Goal: Task Accomplishment & Management: Manage account settings

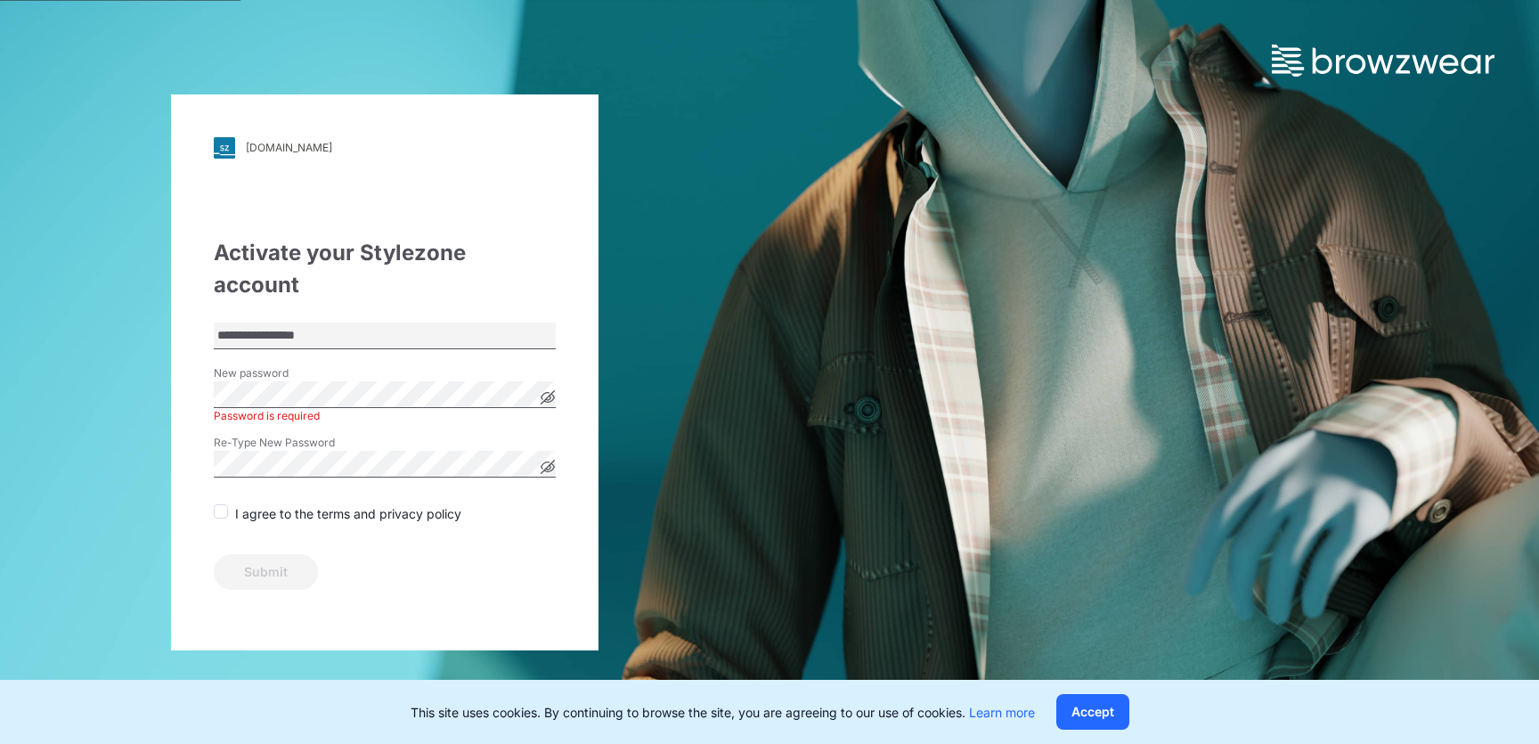
click at [549, 390] on icon at bounding box center [548, 397] width 14 height 14
click at [377, 408] on div "Password is required" at bounding box center [385, 416] width 342 height 16
click at [225, 504] on span at bounding box center [221, 511] width 14 height 14
click at [291, 554] on button "Submit" at bounding box center [266, 572] width 104 height 36
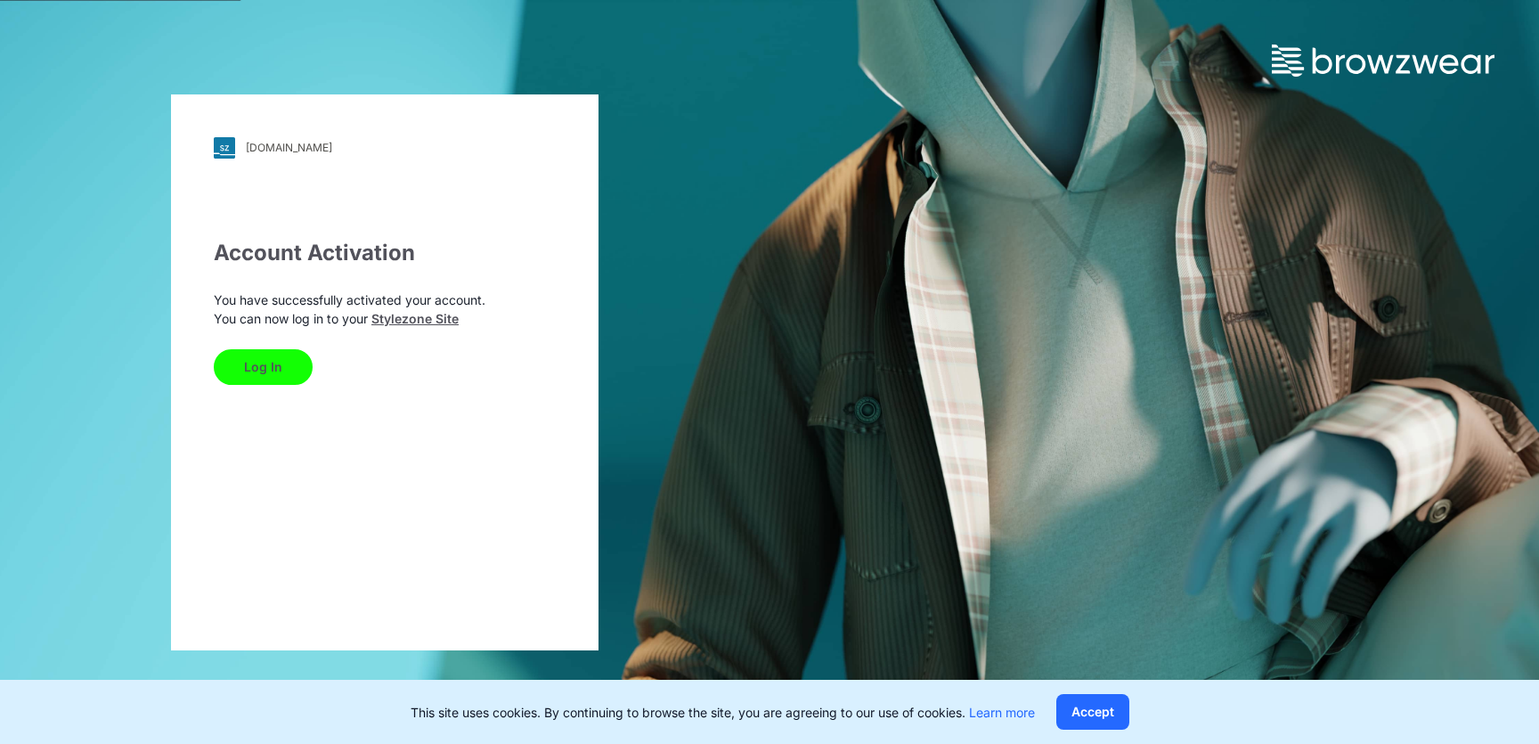
click at [276, 374] on button "Log In" at bounding box center [263, 367] width 99 height 36
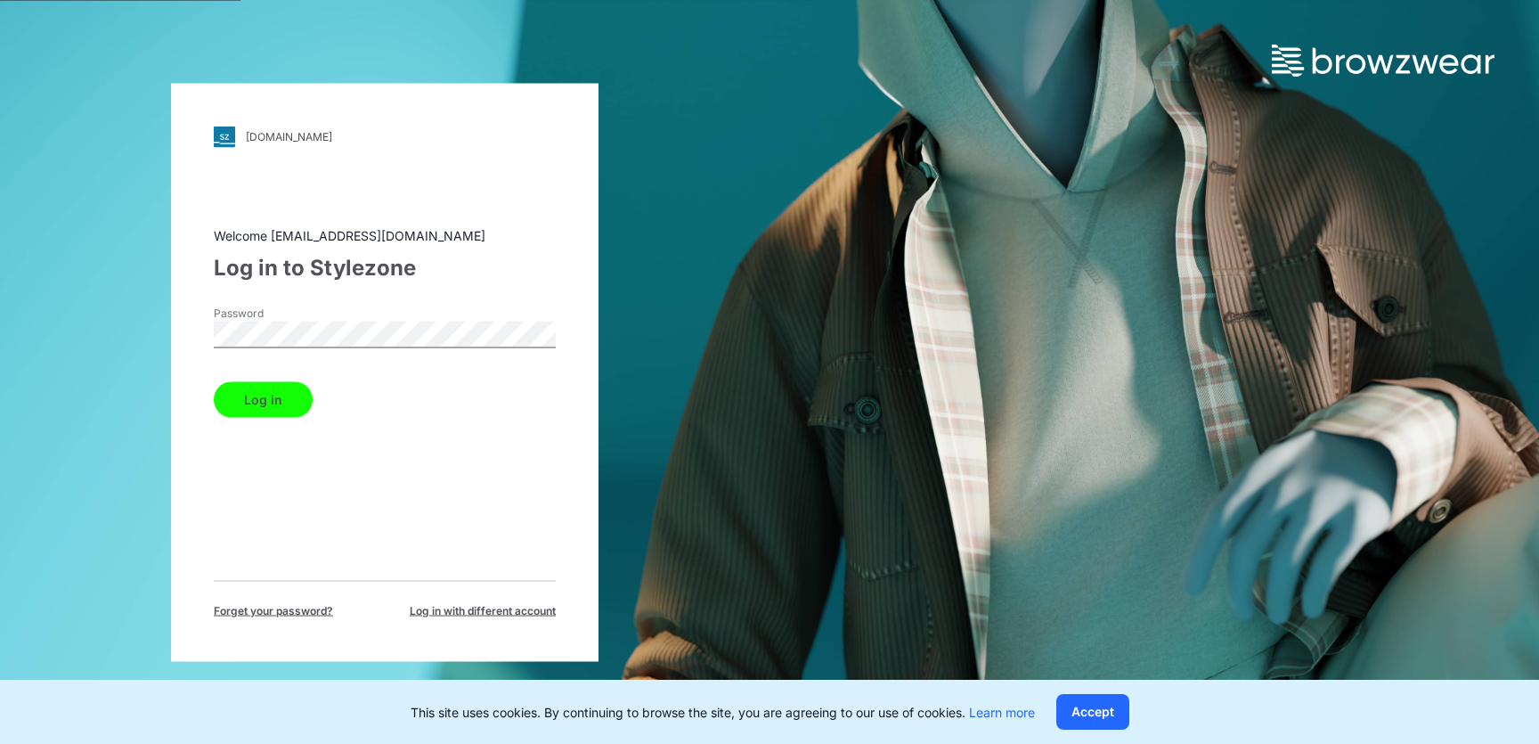
click at [281, 385] on button "Log in" at bounding box center [263, 399] width 99 height 36
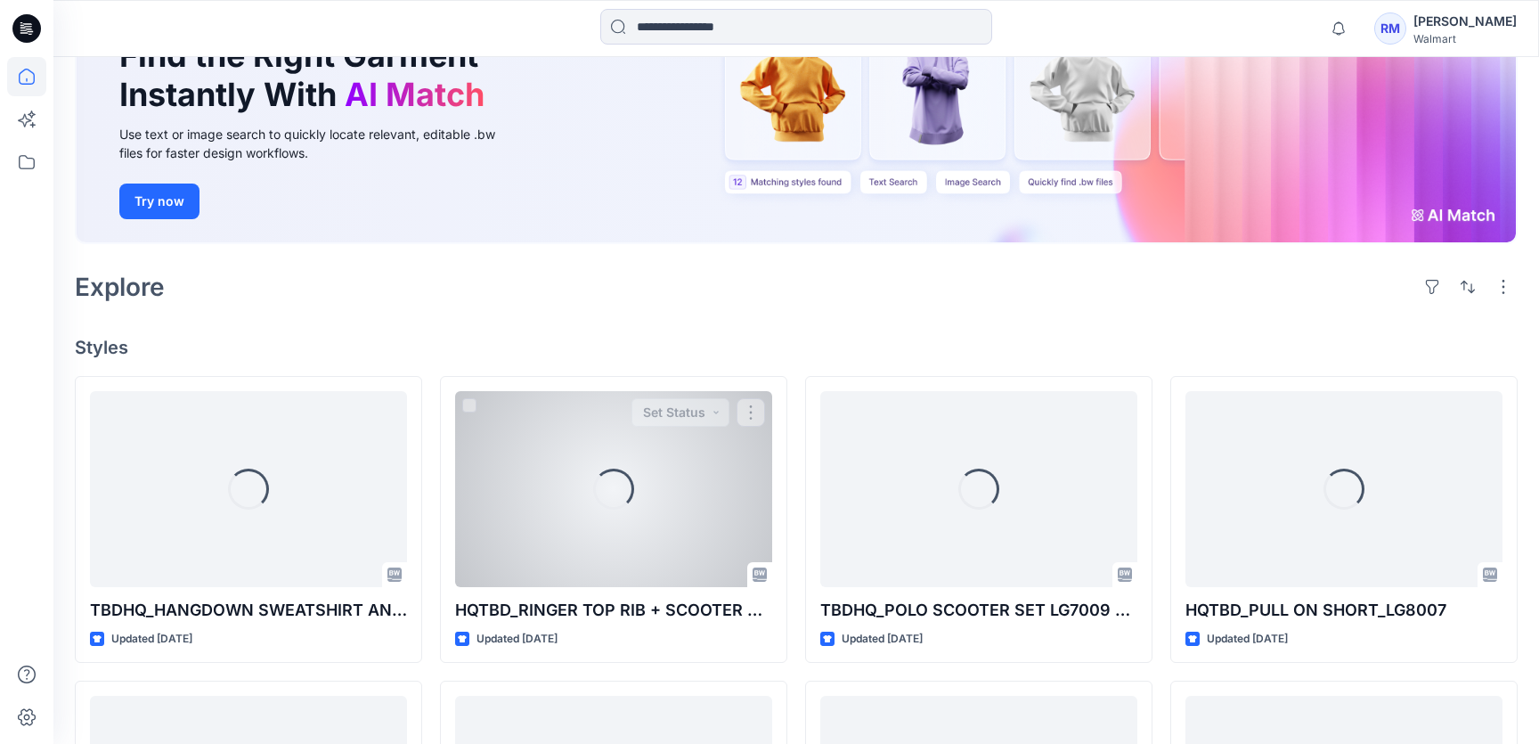
scroll to position [183, 0]
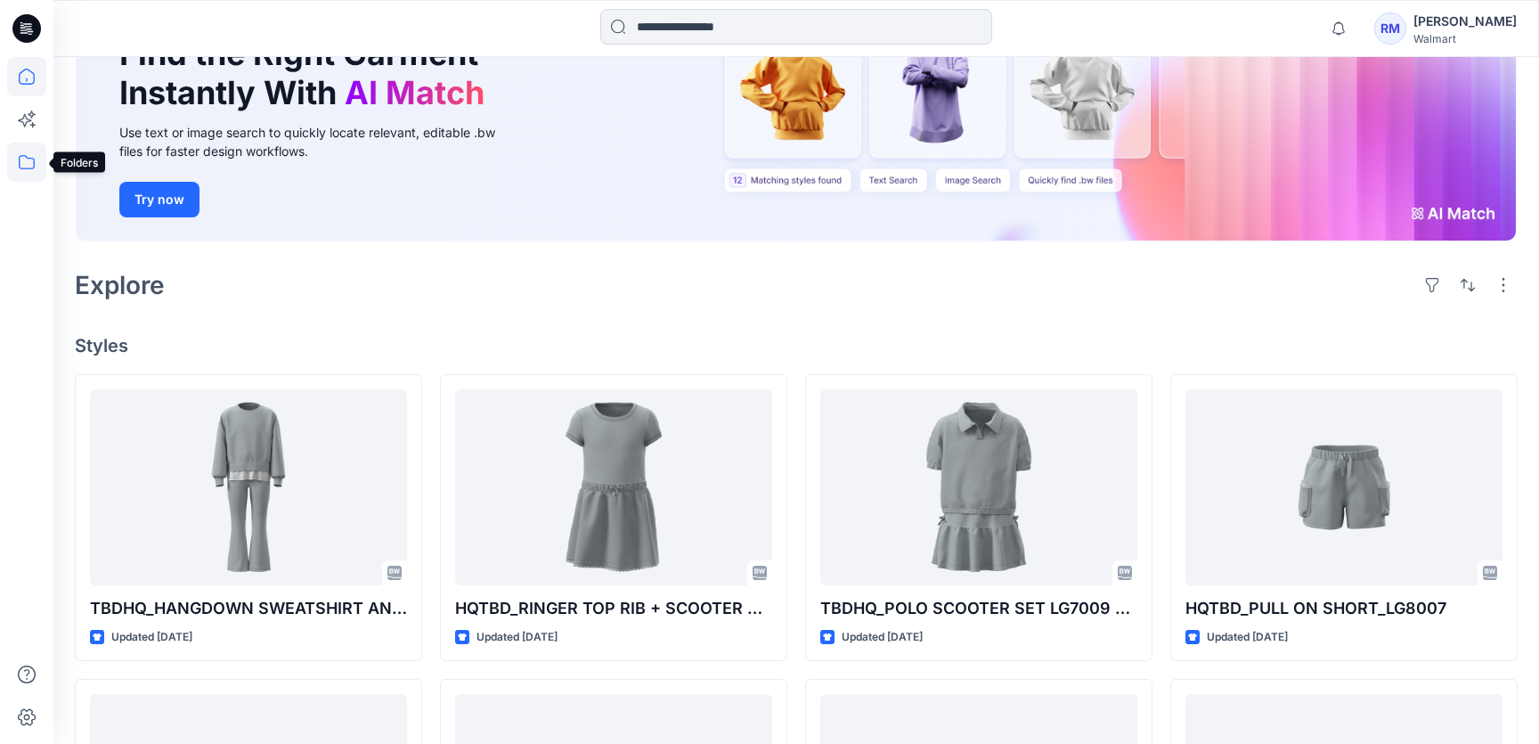
click at [31, 162] on icon at bounding box center [26, 162] width 39 height 39
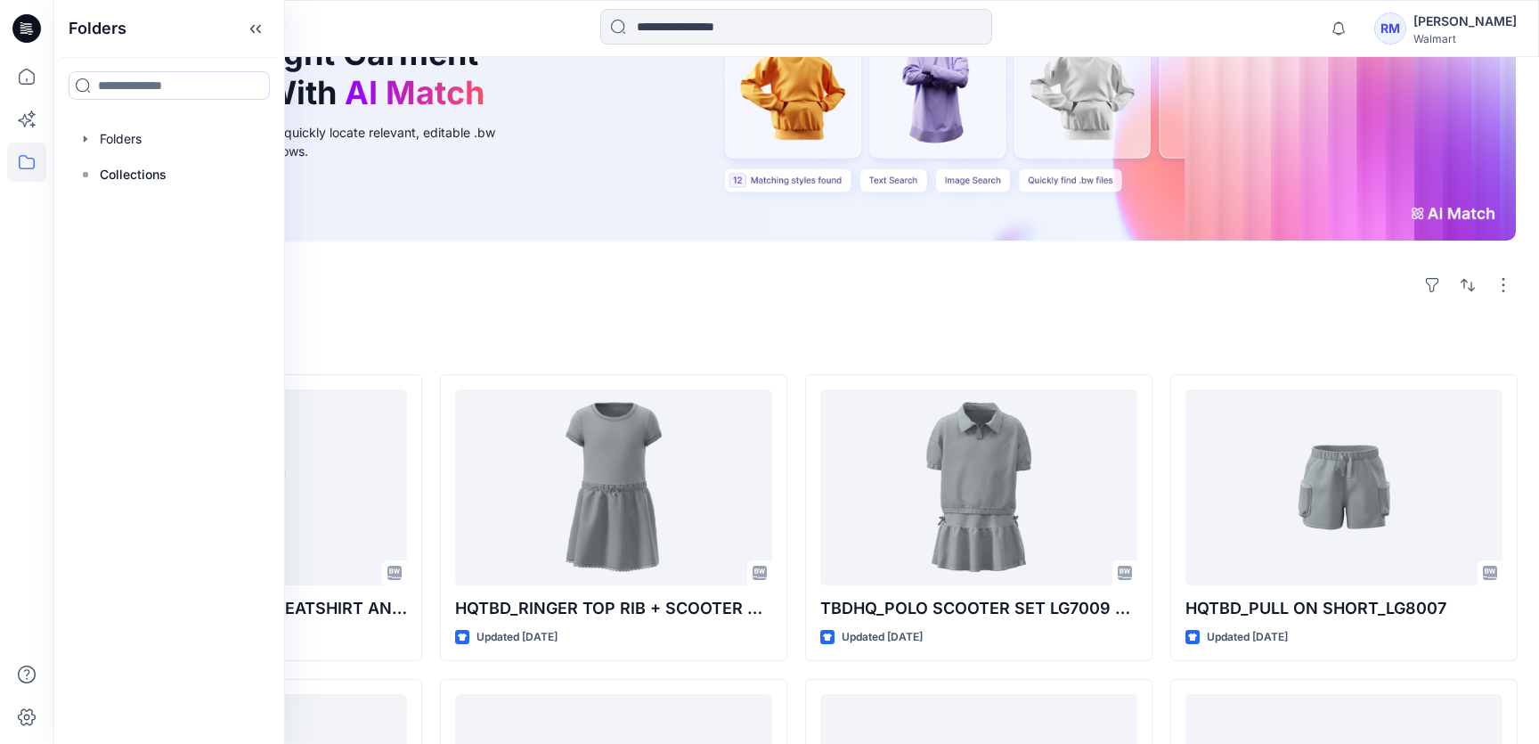
click at [476, 318] on div "Welcome back, [PERSON_NAME] New New Find the Right Garment Instantly With AI Ma…" at bounding box center [796, 615] width 1486 height 1482
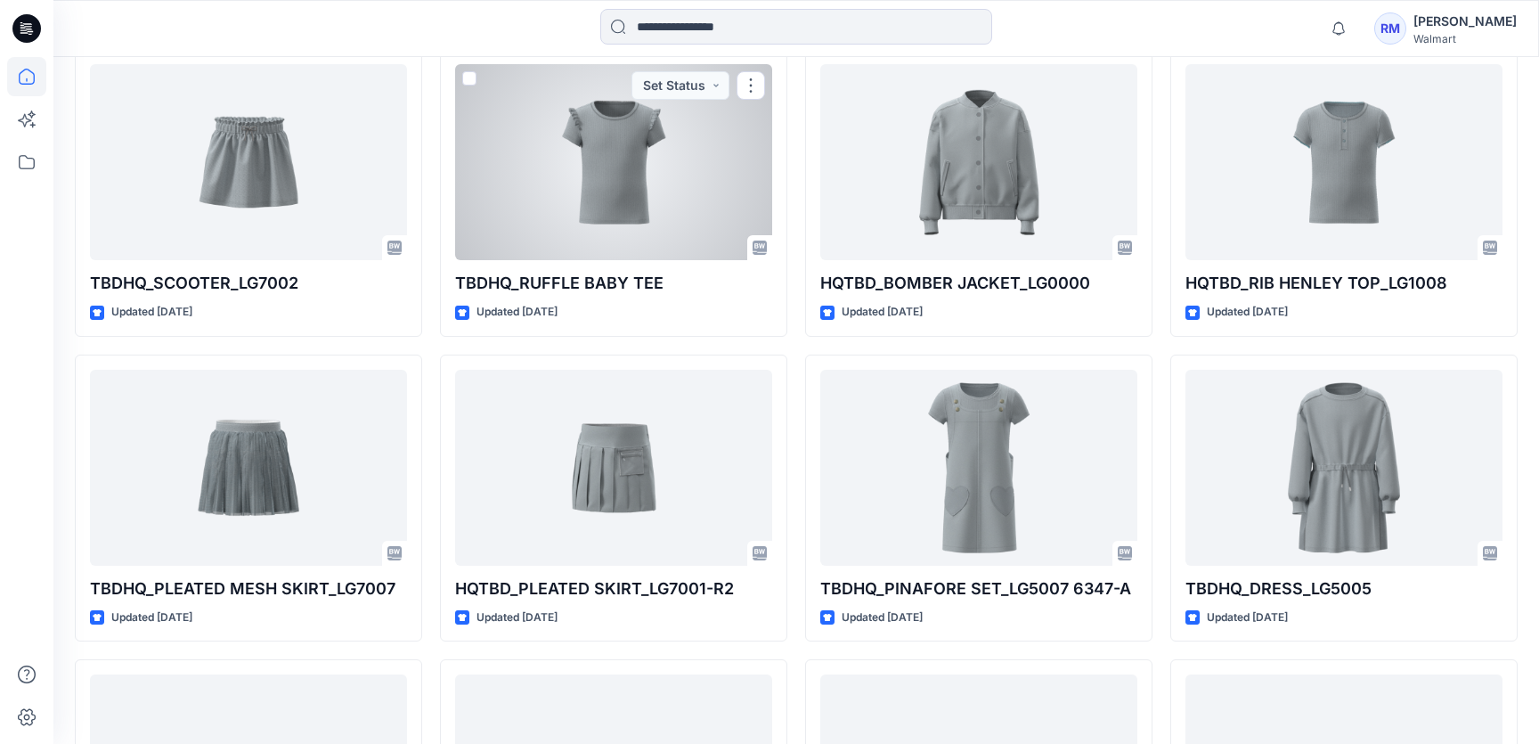
scroll to position [0, 0]
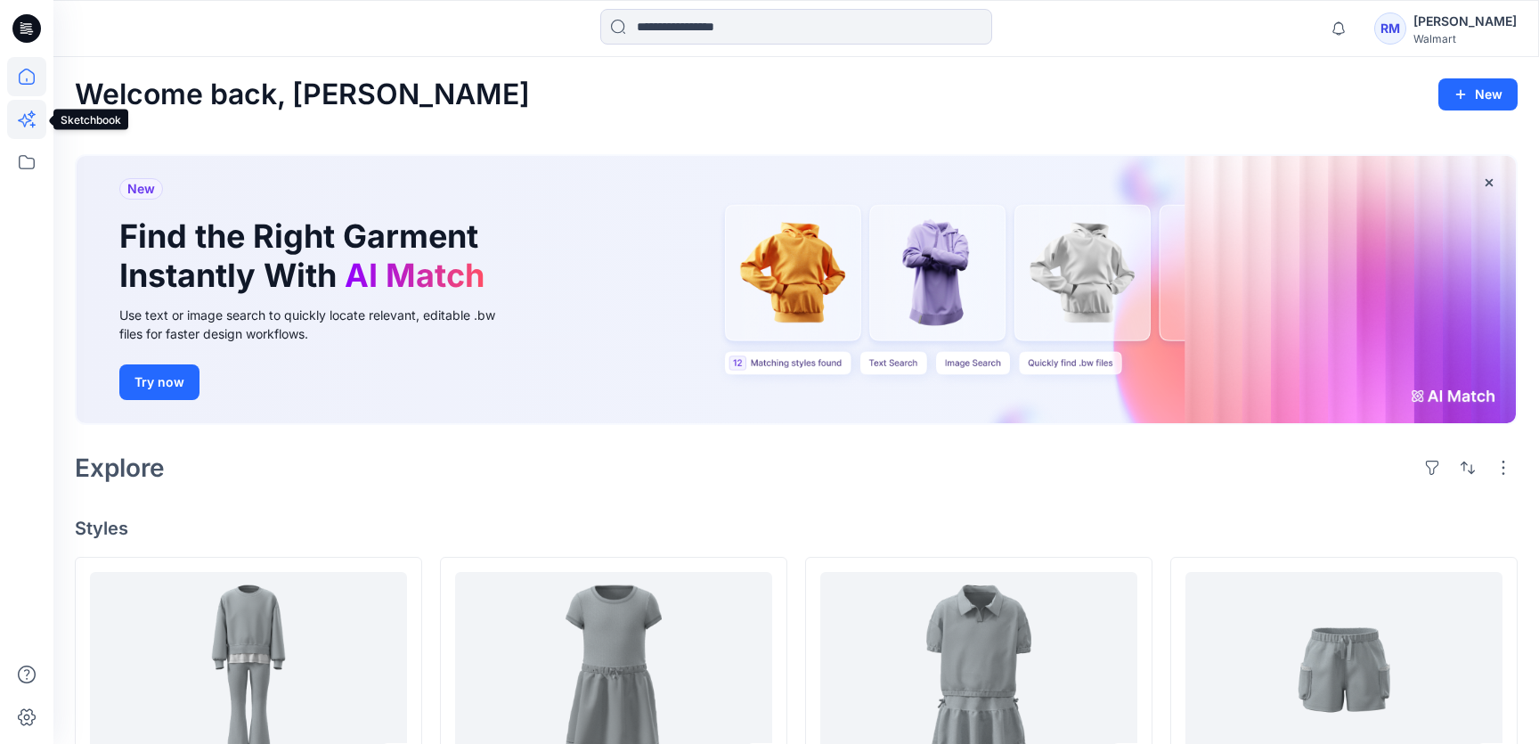
click at [32, 108] on icon at bounding box center [26, 119] width 39 height 39
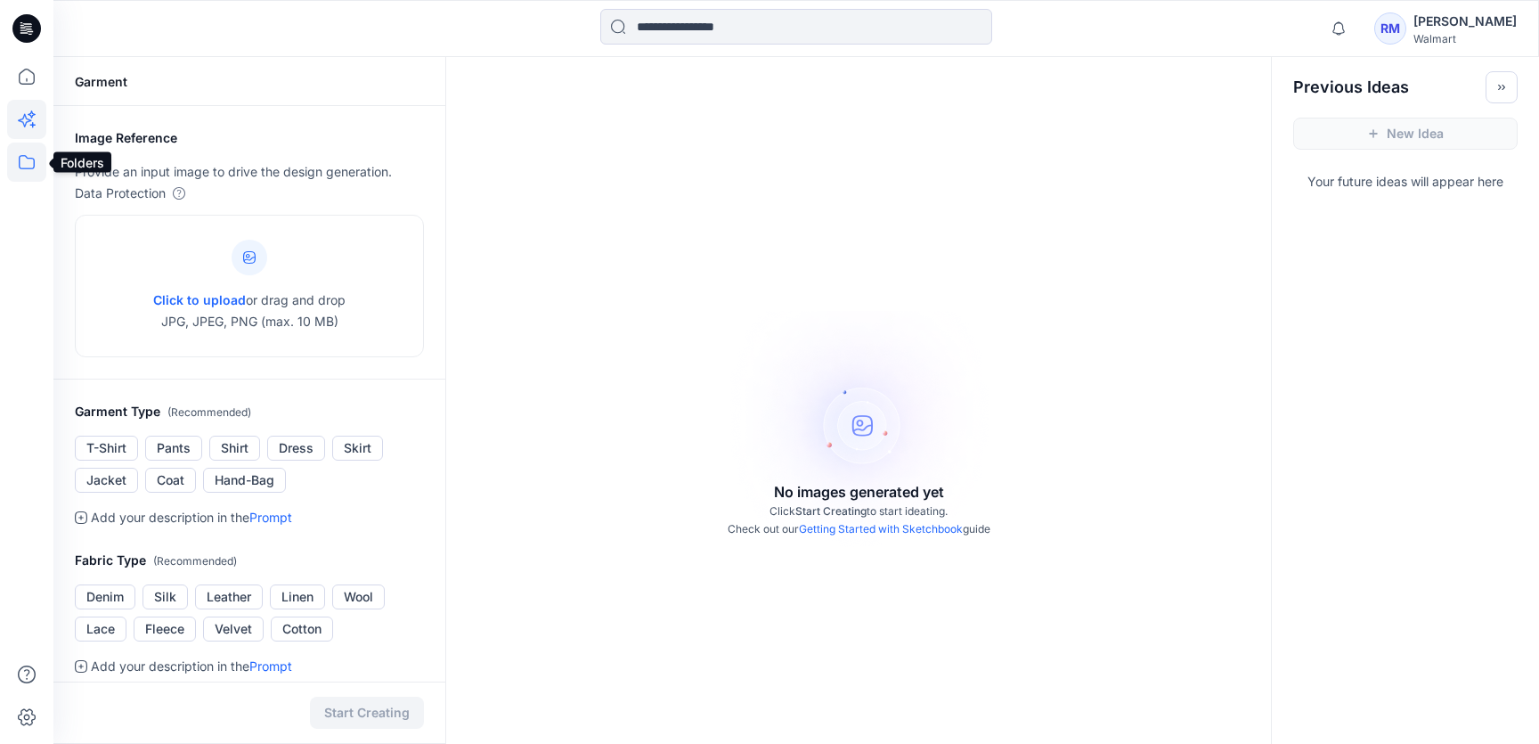
click at [24, 163] on icon at bounding box center [26, 162] width 39 height 39
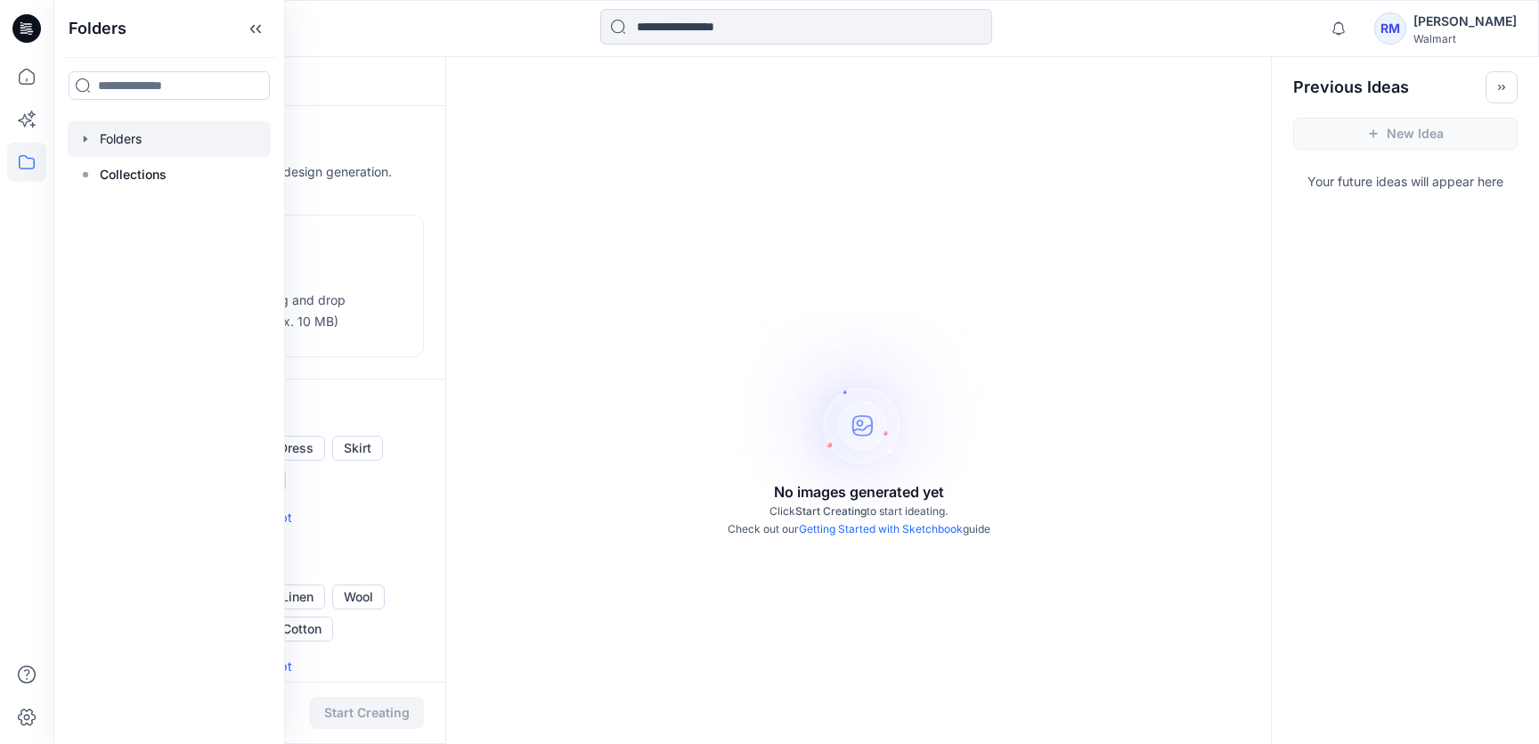
click at [132, 140] on div at bounding box center [169, 139] width 203 height 36
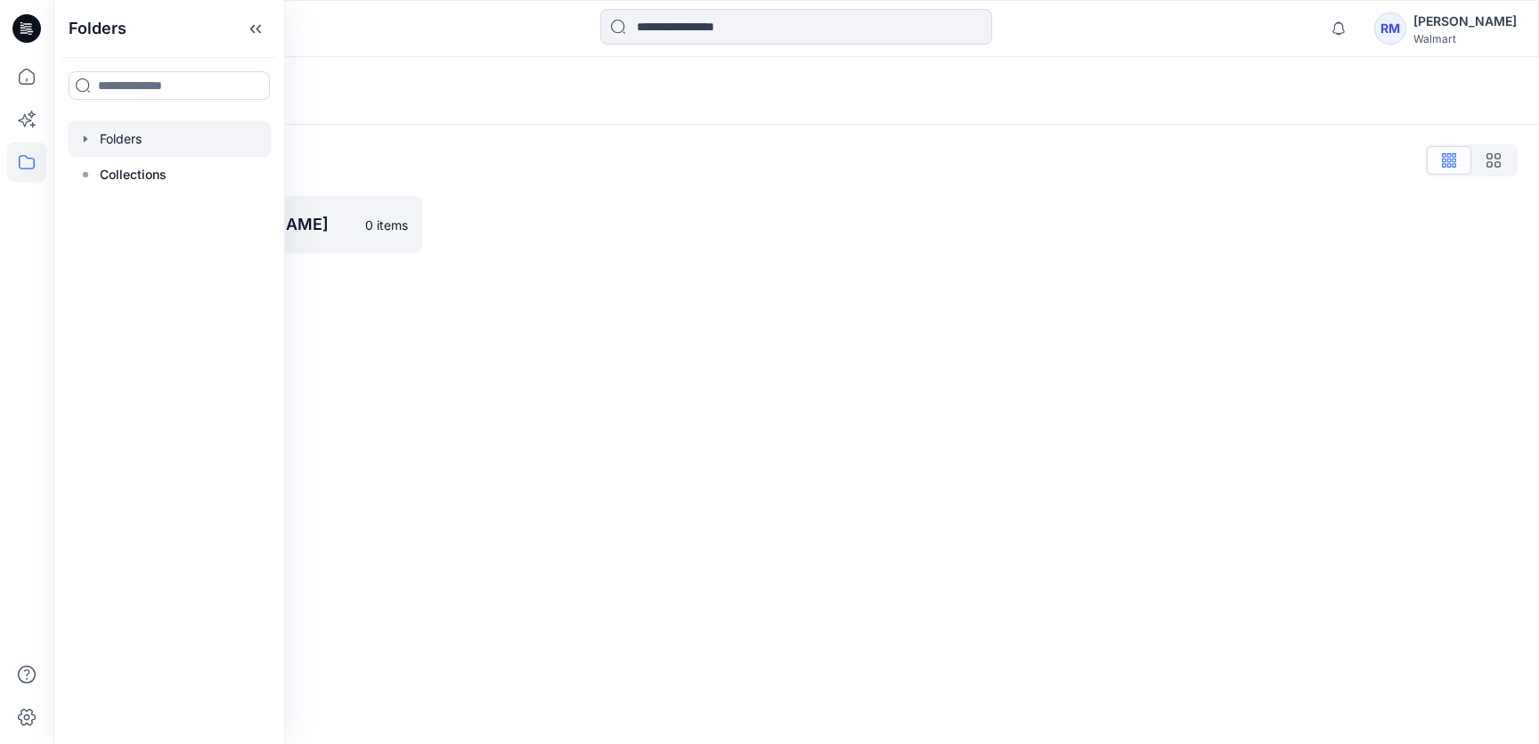
click at [579, 237] on div at bounding box center [613, 224] width 347 height 57
